Goal: Information Seeking & Learning: Compare options

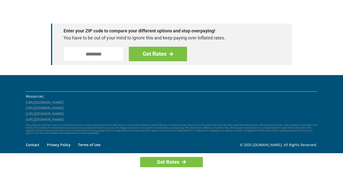
scroll to position [746, 0]
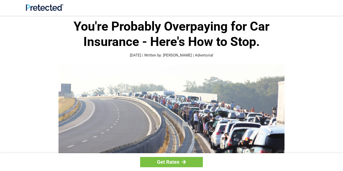
click at [338, 160] on div "Get Rates" at bounding box center [171, 162] width 343 height 18
click at [191, 163] on link "Get Rates" at bounding box center [171, 162] width 63 height 10
